Goal: Information Seeking & Learning: Find specific page/section

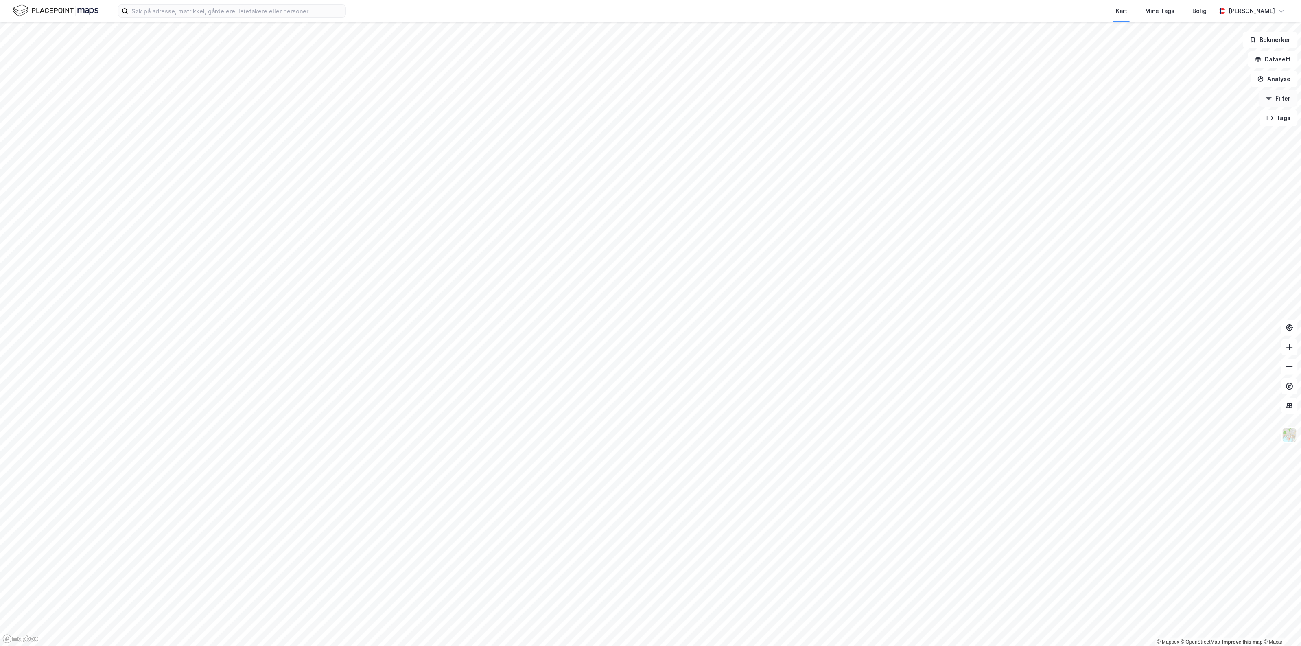
click at [1281, 98] on button "Filter" at bounding box center [1278, 98] width 39 height 16
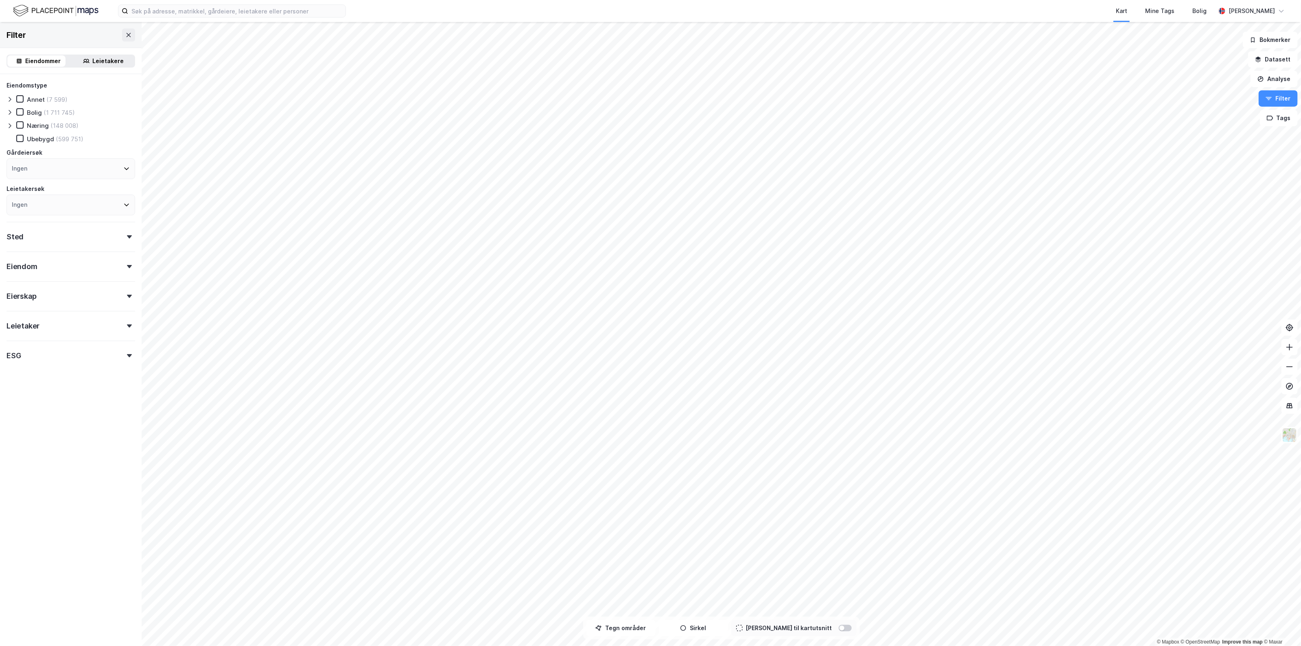
click at [44, 160] on div "Ingen" at bounding box center [71, 168] width 129 height 21
click at [48, 168] on div "Ingen" at bounding box center [71, 168] width 129 height 21
click at [58, 37] on div "Filter" at bounding box center [71, 35] width 142 height 26
click at [52, 271] on div "Eiendom" at bounding box center [71, 263] width 129 height 23
click at [58, 267] on div "Eiendom" at bounding box center [71, 263] width 129 height 23
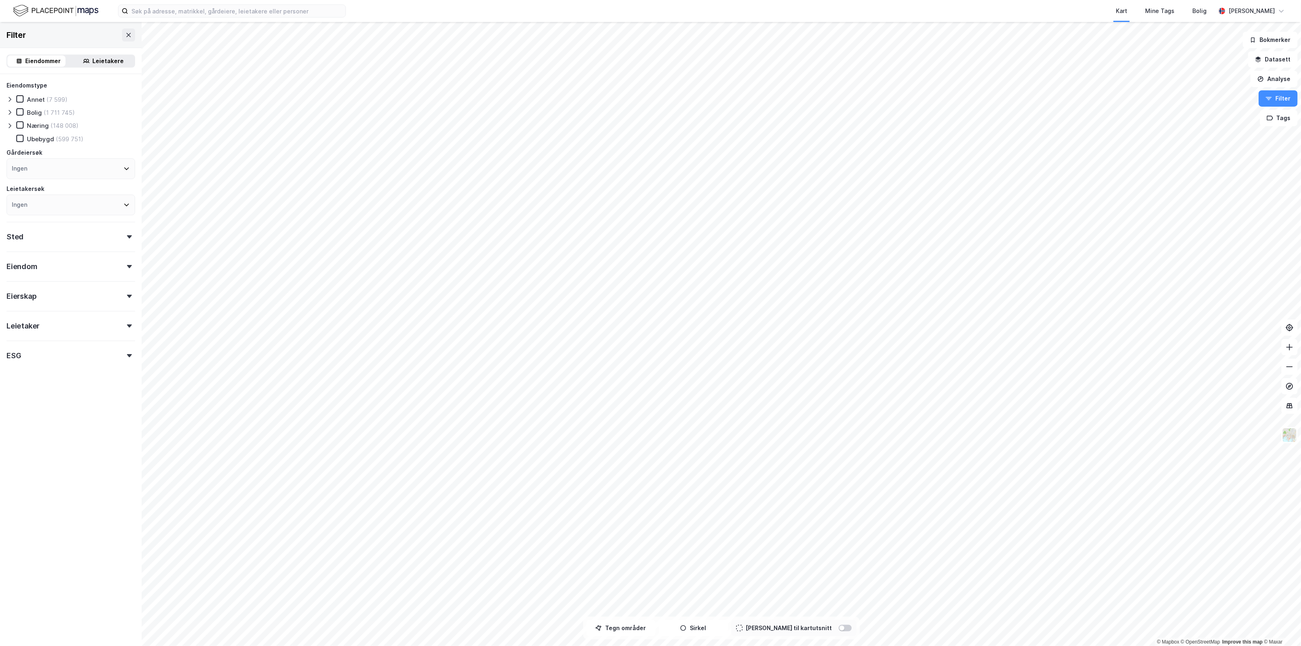
click at [49, 166] on div "Ingen" at bounding box center [71, 168] width 129 height 21
type input "Promenaden"
click at [60, 224] on div "Promenaden Property AS" at bounding box center [61, 228] width 75 height 8
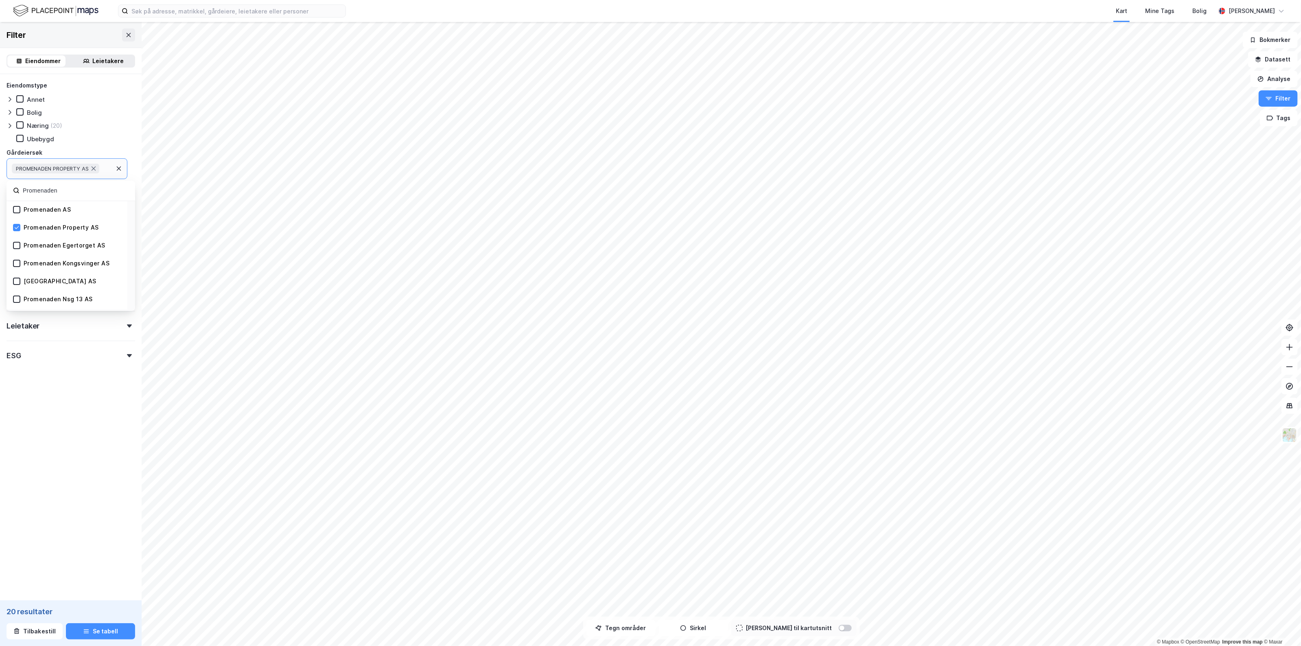
click at [61, 246] on div "Promenaden Egertorget AS" at bounding box center [65, 246] width 82 height 8
click at [67, 254] on div "Promenaden Egertorget AS" at bounding box center [65, 255] width 82 height 8
click at [73, 278] on div "Promenaden High Street AS" at bounding box center [60, 282] width 73 height 8
click at [53, 237] on div "Promenaden Property AS" at bounding box center [61, 237] width 75 height 8
click at [53, 228] on div "Promenaden Property AS" at bounding box center [61, 228] width 75 height 8
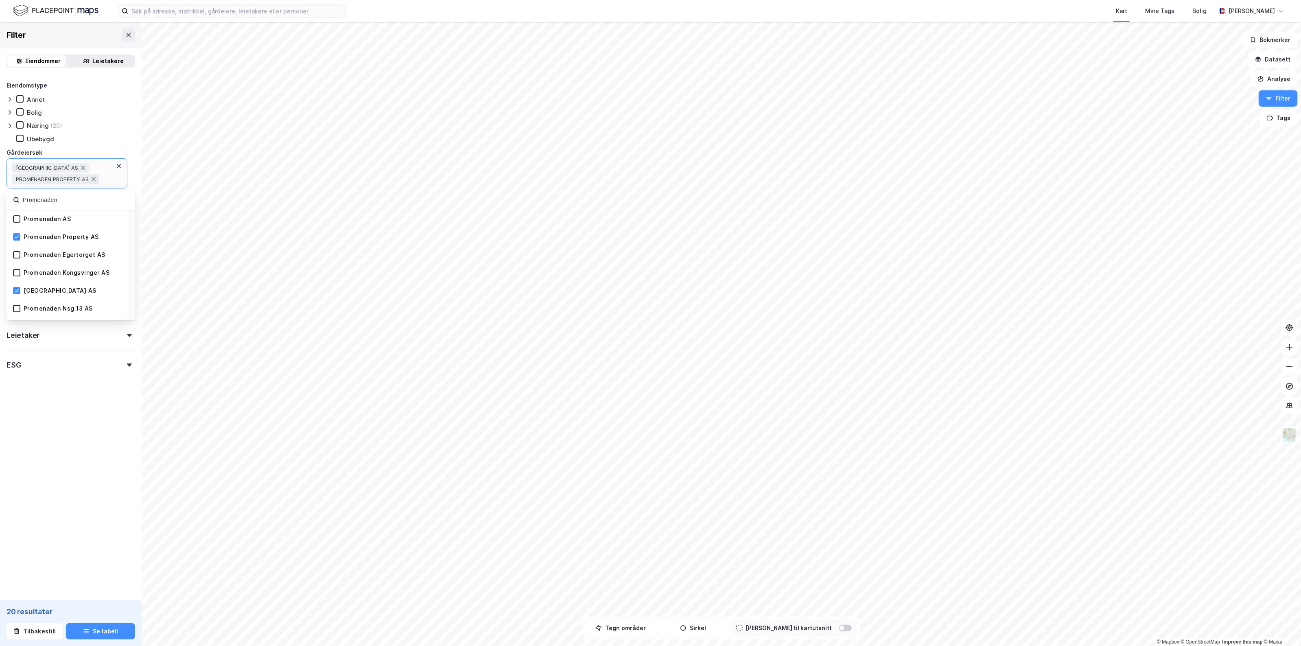
click at [51, 287] on div "Promenaden High Street AS" at bounding box center [60, 291] width 73 height 8
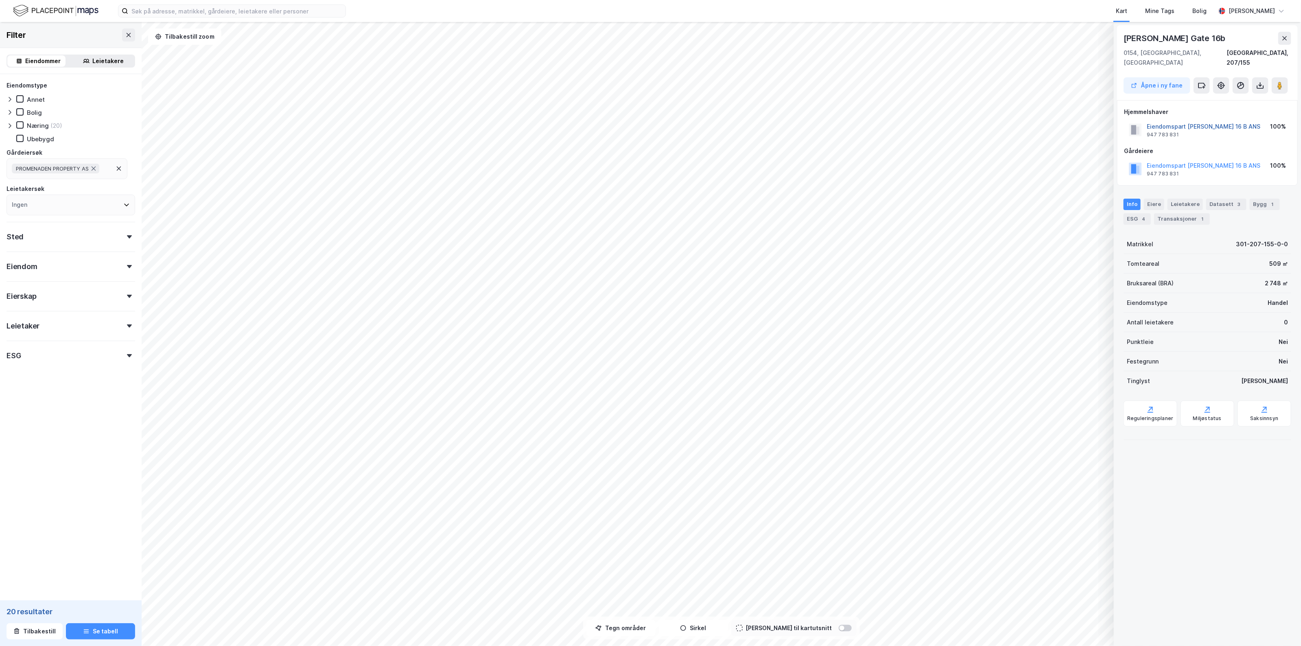
click at [0, 0] on button "Eiendomspart Karl Johansg 16 B ANS" at bounding box center [0, 0] width 0 height 0
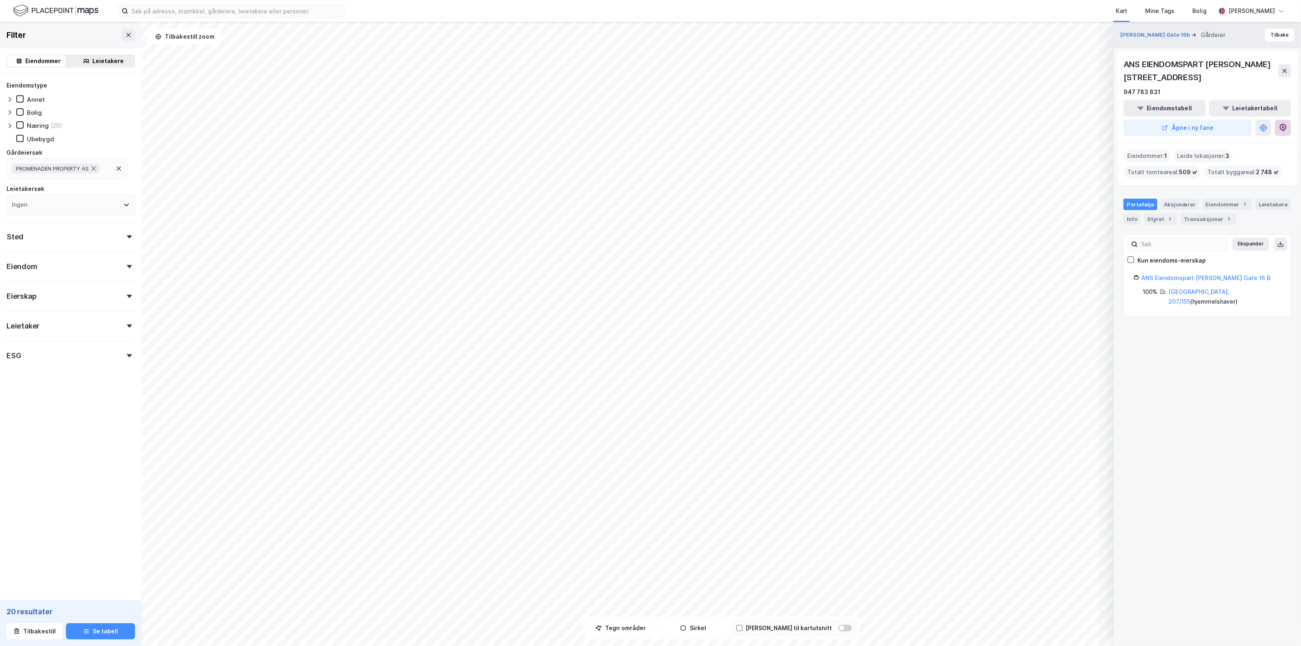
click at [1291, 127] on button at bounding box center [1283, 128] width 16 height 16
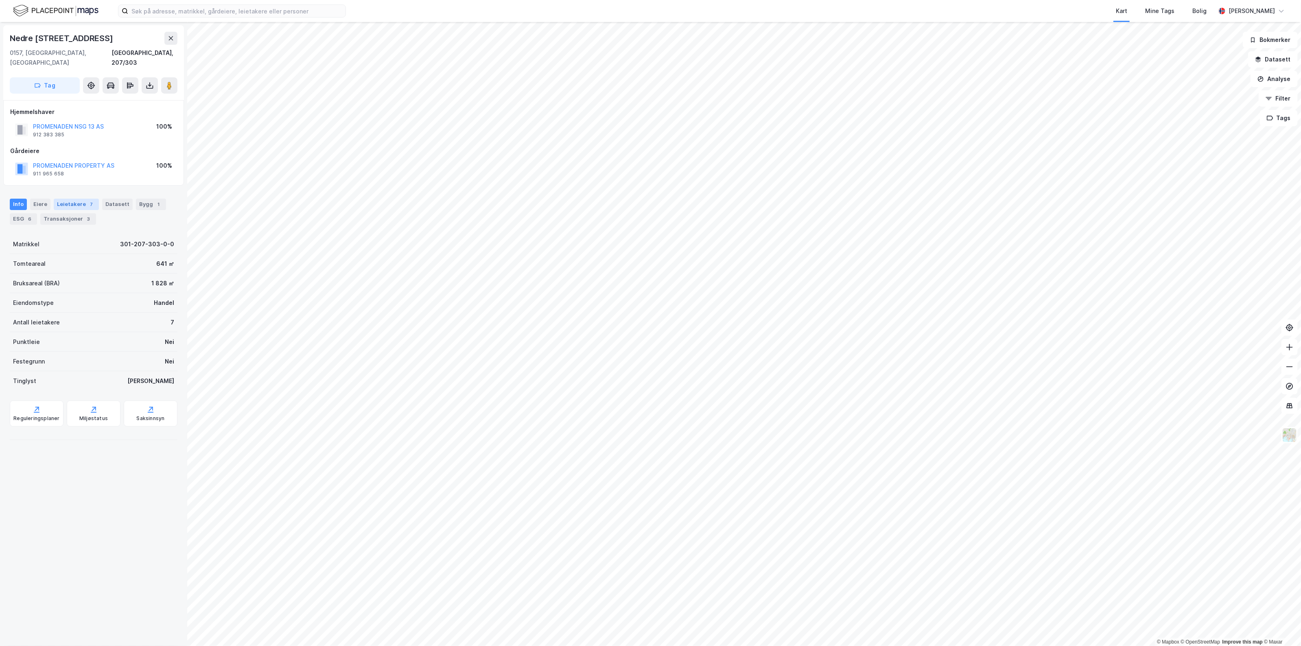
click at [74, 199] on div "Leietakere 7" at bounding box center [76, 204] width 45 height 11
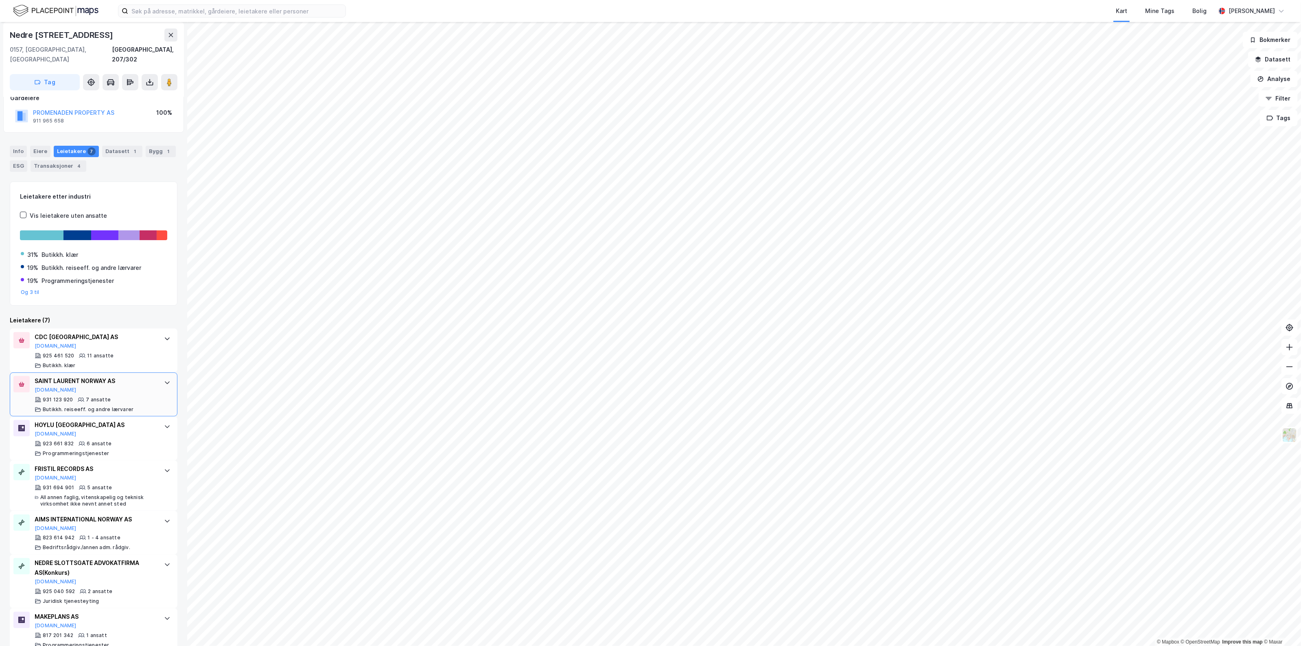
scroll to position [59, 0]
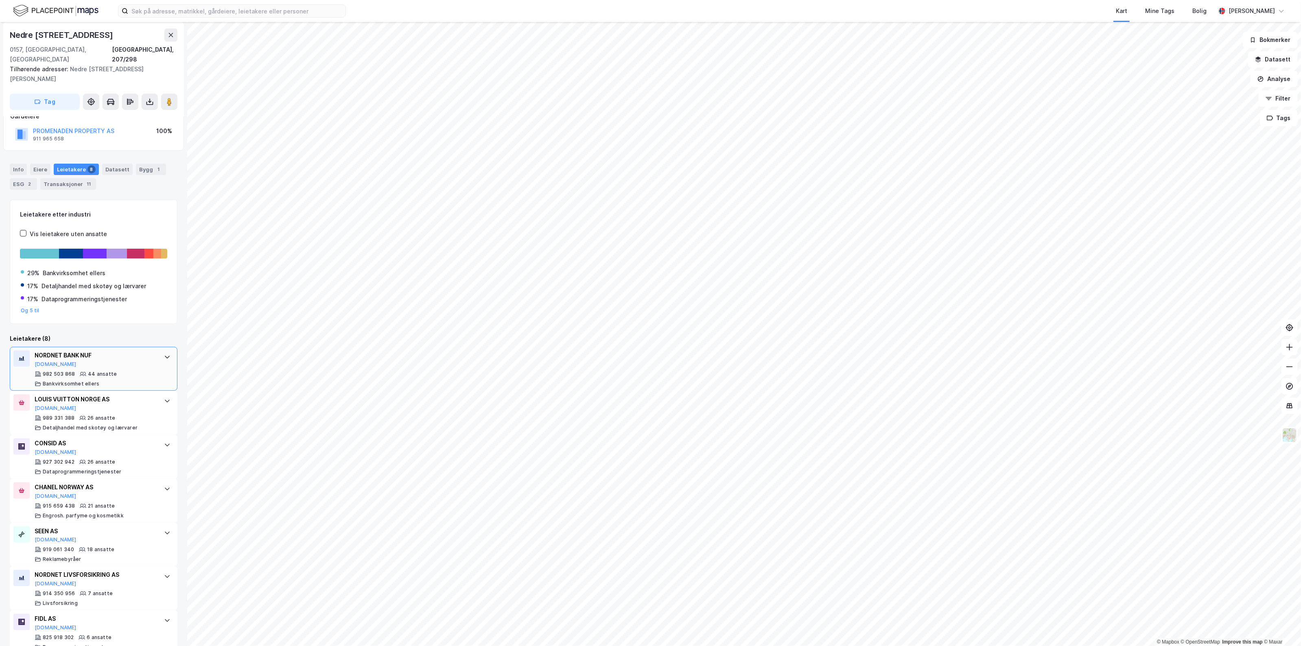
scroll to position [102, 0]
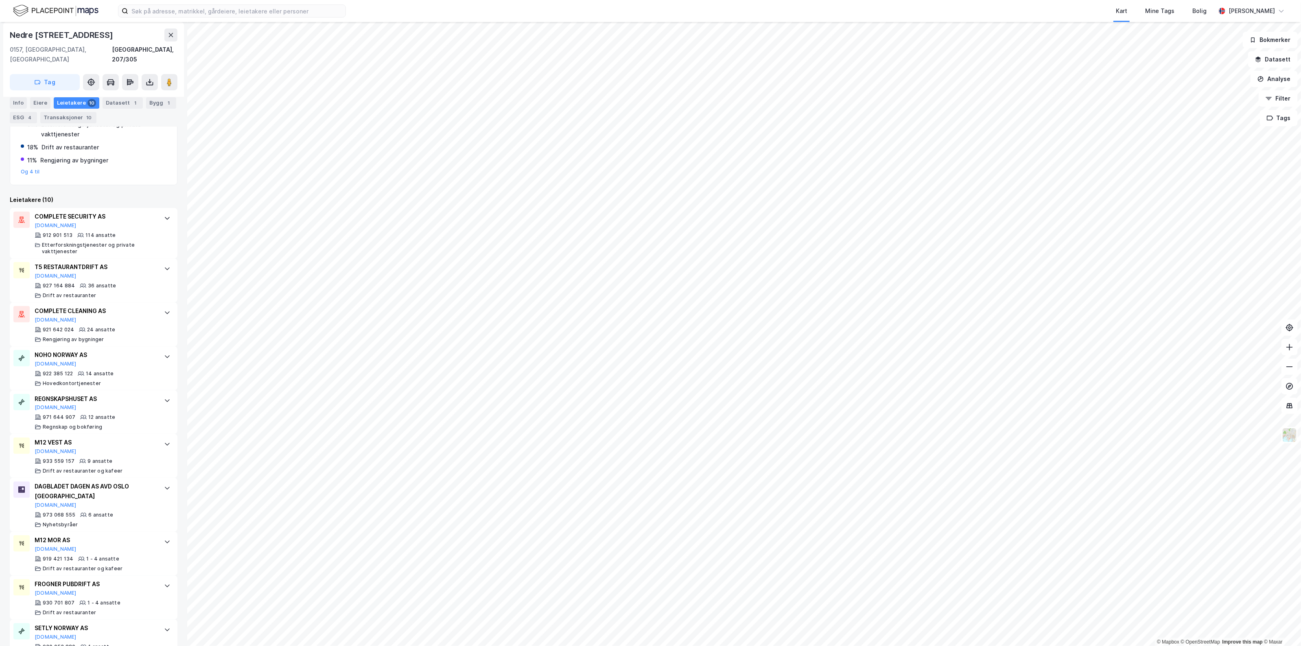
scroll to position [201, 0]
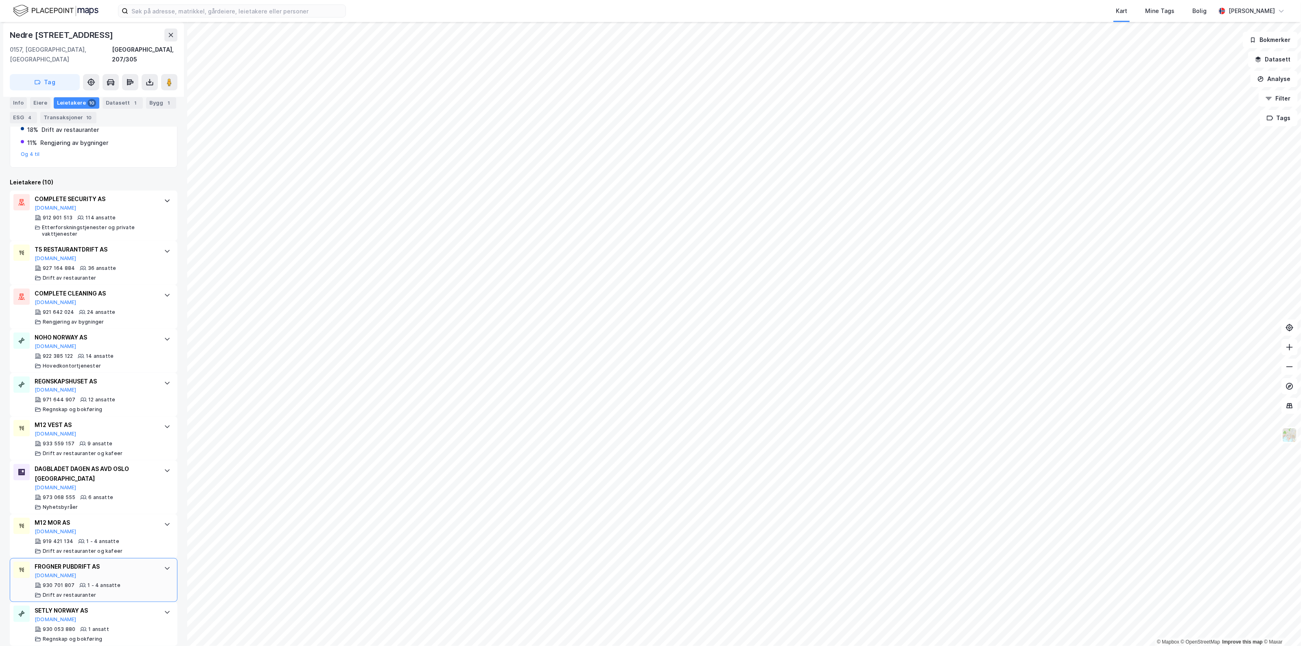
click at [161, 562] on div at bounding box center [167, 568] width 13 height 13
click at [151, 560] on div "FROGNER PUBDRIFT AS [DOMAIN_NAME] 930 701 807 1 - 4 ansatte Drift av restaurant…" at bounding box center [94, 580] width 168 height 44
click at [164, 423] on icon at bounding box center [167, 426] width 7 height 7
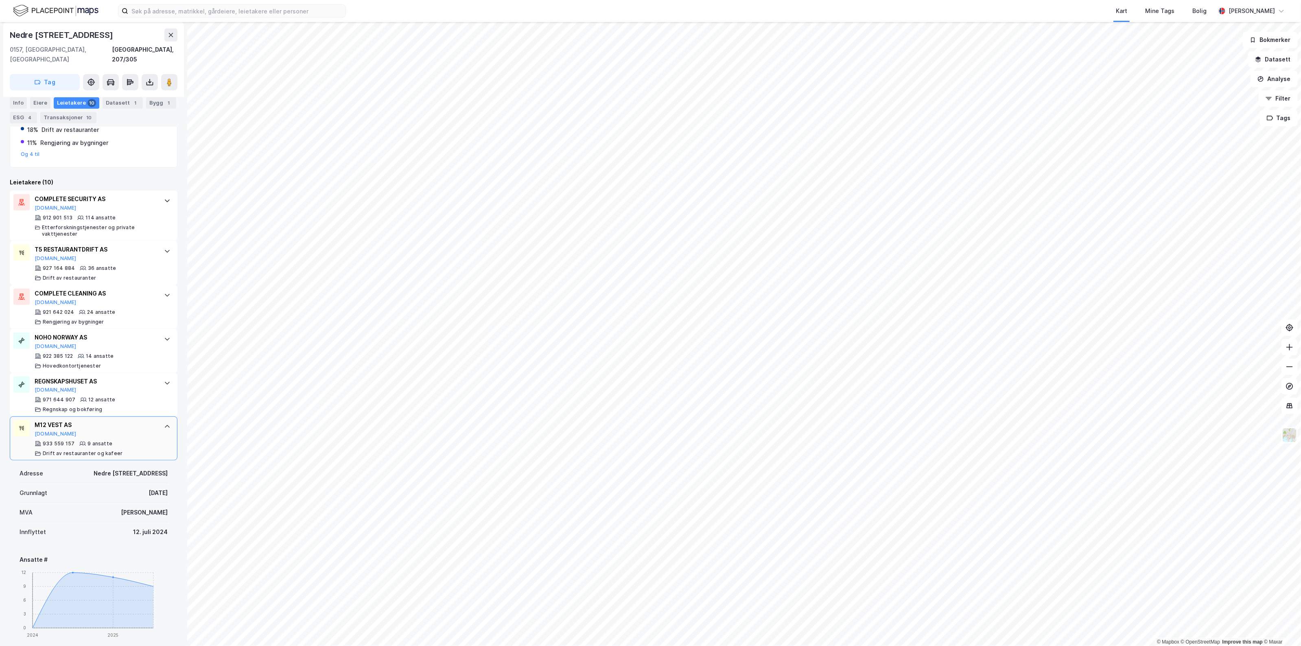
click at [131, 420] on div "M12 VEST AS" at bounding box center [95, 425] width 121 height 10
